Goal: Task Accomplishment & Management: Use online tool/utility

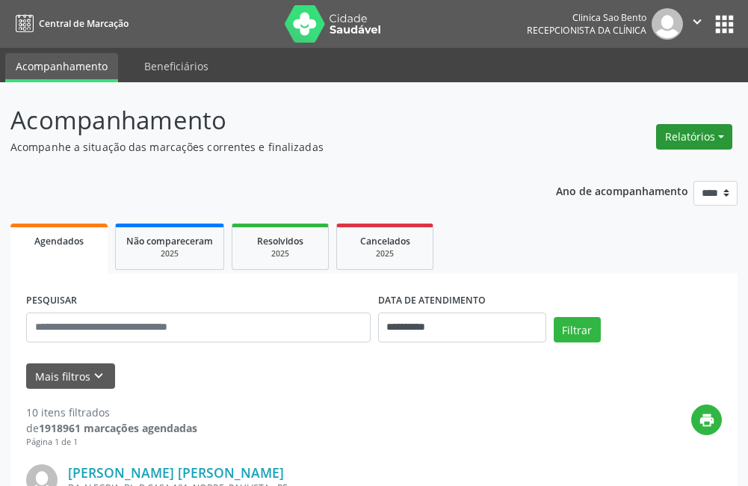
click at [681, 133] on button "Relatórios" at bounding box center [694, 136] width 76 height 25
click at [618, 171] on link "Agendamentos" at bounding box center [652, 168] width 161 height 21
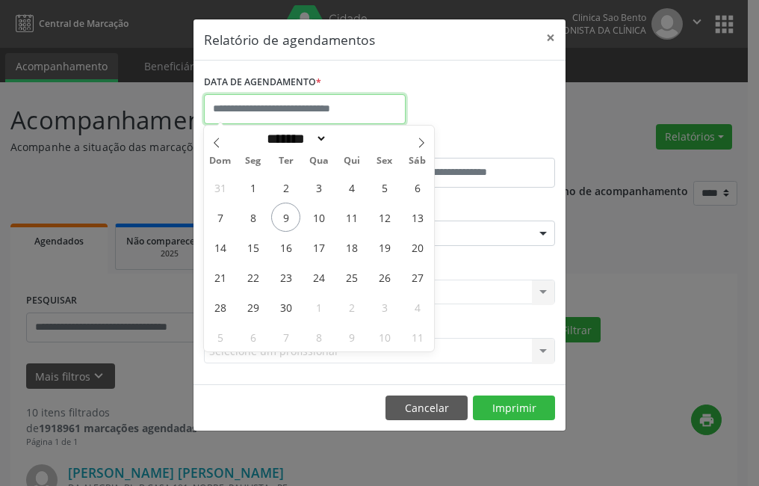
click at [281, 109] on input "text" at bounding box center [305, 109] width 202 height 30
click at [290, 219] on span "9" at bounding box center [285, 217] width 29 height 29
type input "**********"
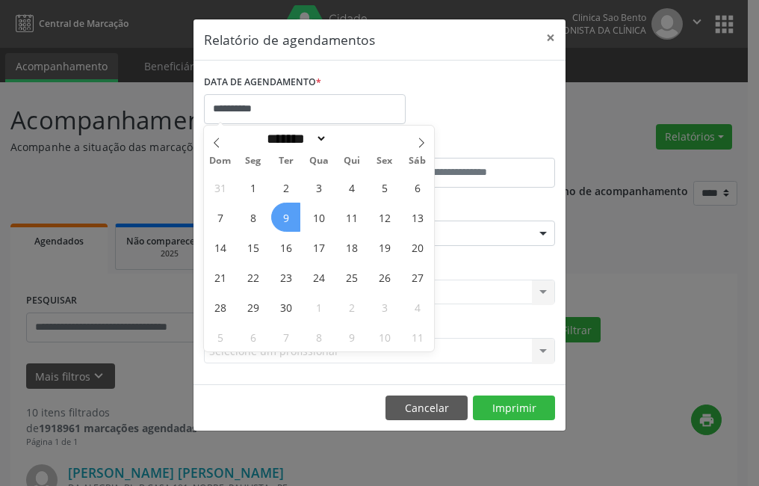
click at [290, 219] on span "9" at bounding box center [285, 217] width 29 height 29
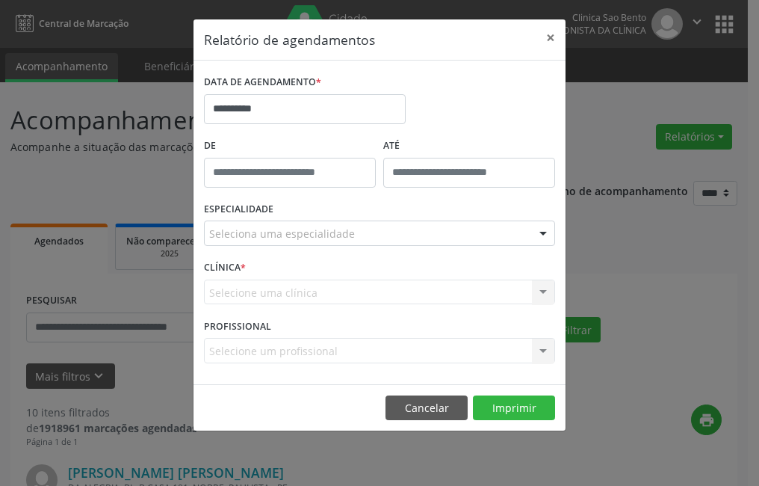
click at [377, 227] on div "Seleciona uma especialidade" at bounding box center [379, 232] width 351 height 25
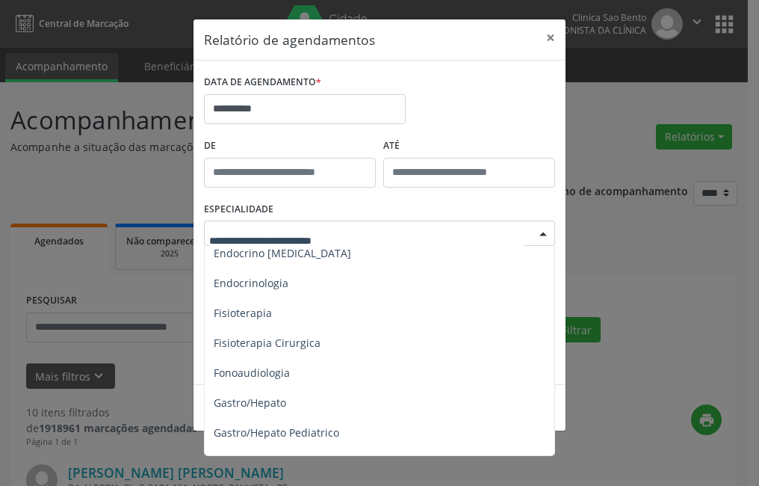
scroll to position [747, 0]
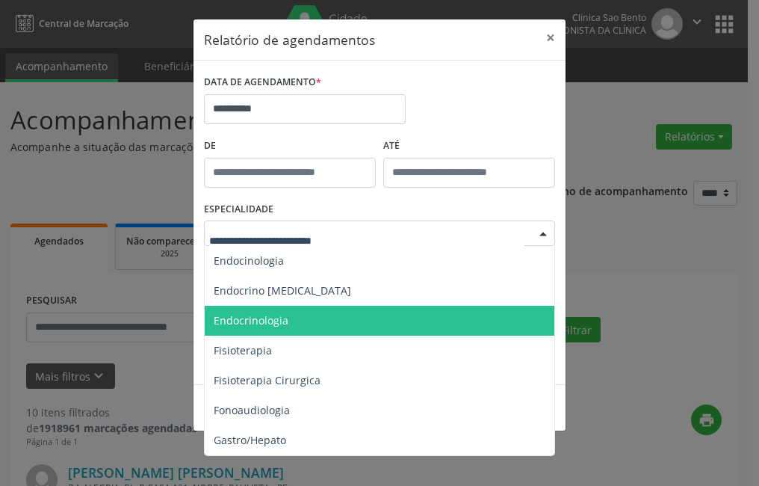
click at [284, 317] on span "Endocrinologia" at bounding box center [251, 320] width 75 height 14
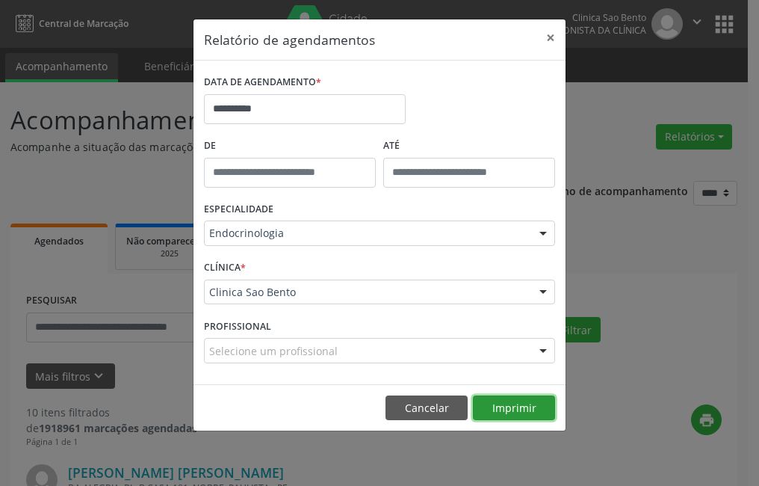
click at [511, 404] on button "Imprimir" at bounding box center [514, 407] width 82 height 25
